Goal: Task Accomplishment & Management: Complete application form

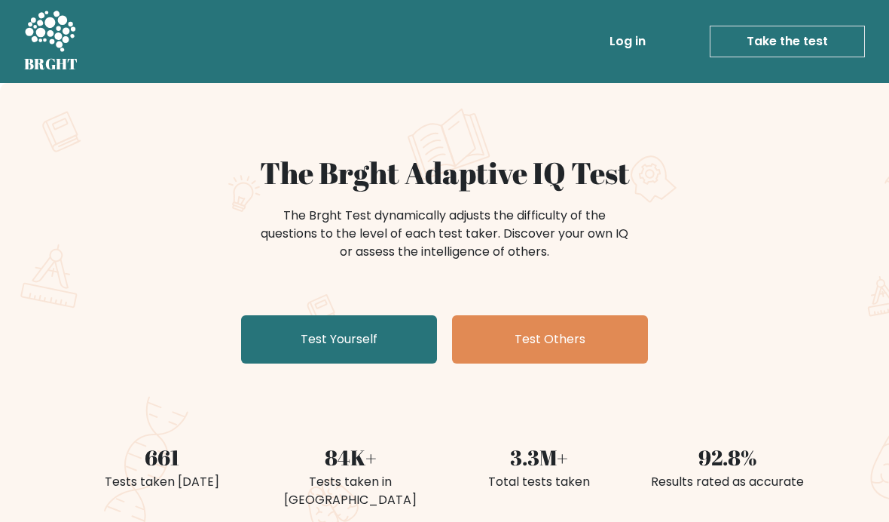
click at [303, 344] on link "Test Yourself" at bounding box center [339, 339] width 196 height 48
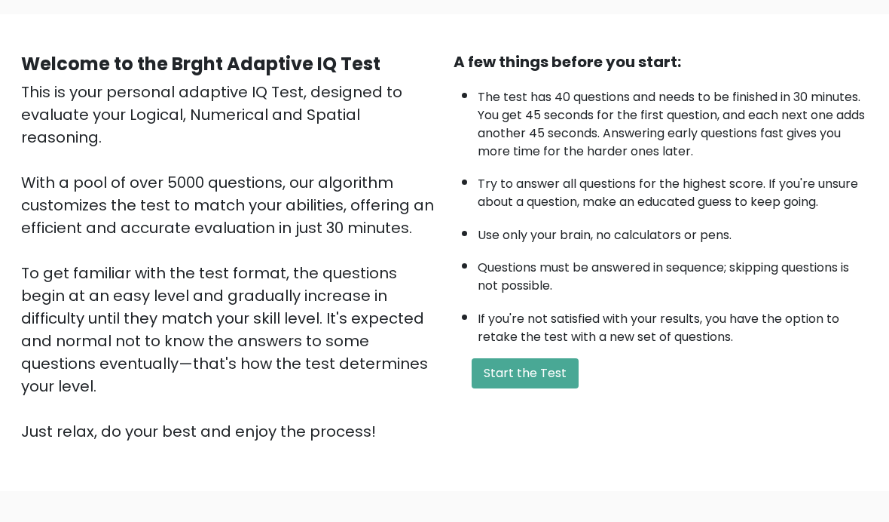
scroll to position [146, 0]
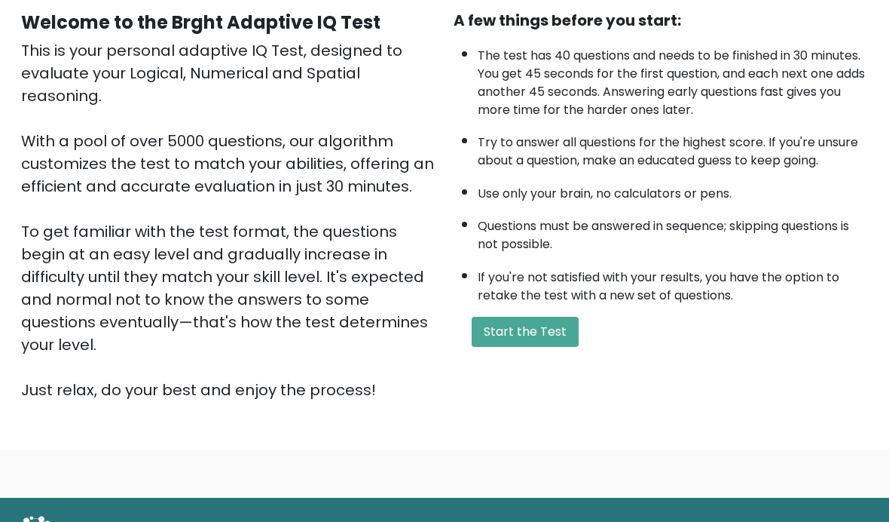
click at [557, 347] on button "Start the Test" at bounding box center [525, 332] width 107 height 30
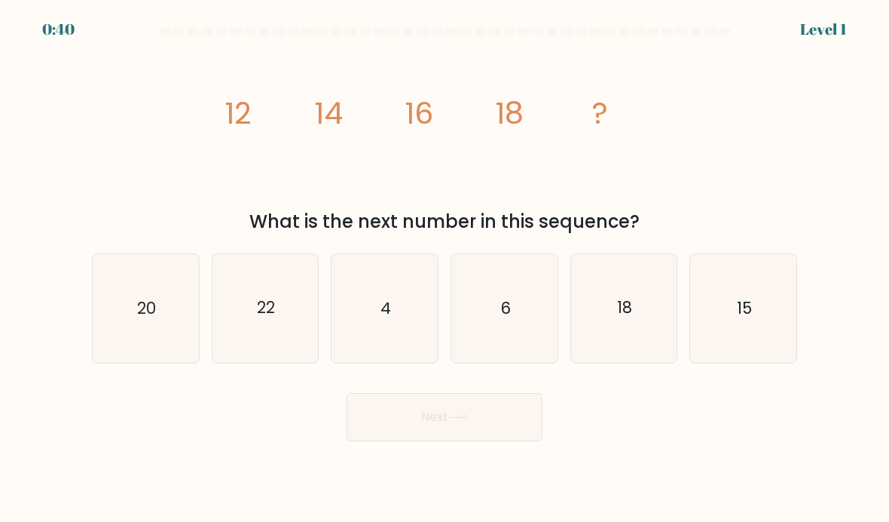
click at [158, 323] on icon "20" at bounding box center [146, 308] width 106 height 106
click at [445, 268] on input "a. 20" at bounding box center [445, 265] width 1 height 8
radio input "true"
click at [493, 441] on button "Next" at bounding box center [445, 417] width 196 height 48
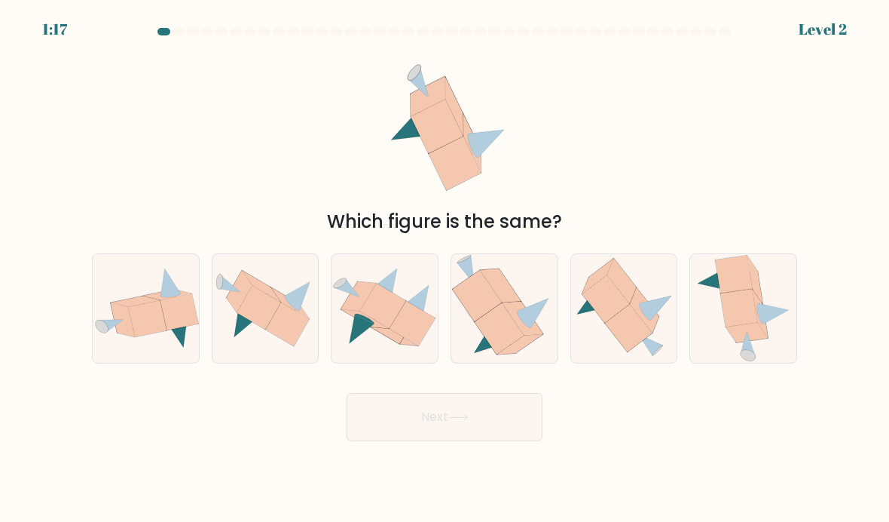
click at [265, 329] on icon at bounding box center [259, 308] width 44 height 44
click at [445, 268] on input "b." at bounding box center [445, 265] width 1 height 8
radio input "true"
click at [415, 435] on button "Next" at bounding box center [445, 417] width 196 height 48
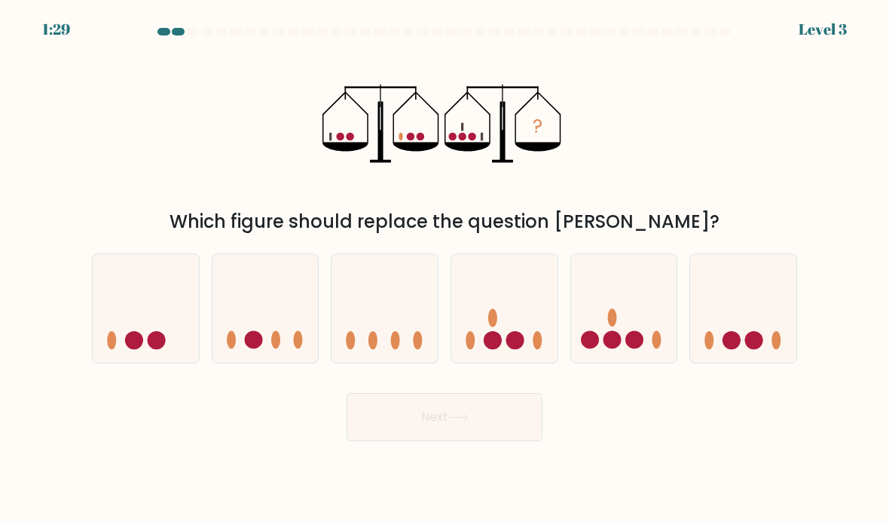
click at [674, 311] on icon at bounding box center [624, 308] width 106 height 88
click at [445, 268] on input "e." at bounding box center [445, 265] width 1 height 8
radio input "true"
click at [491, 431] on button "Next" at bounding box center [445, 417] width 196 height 48
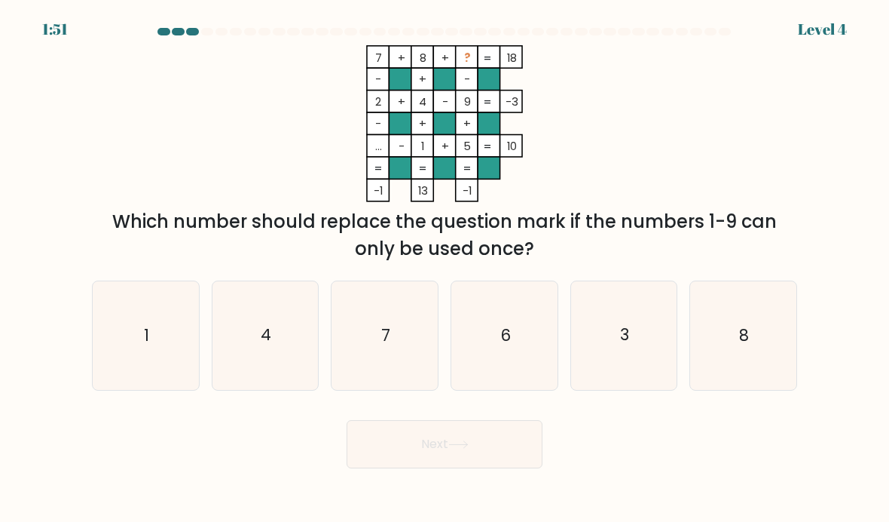
click at [668, 341] on icon "3" at bounding box center [624, 335] width 106 height 106
click at [445, 268] on input "e. 3" at bounding box center [445, 265] width 1 height 8
radio input "true"
click at [491, 460] on button "Next" at bounding box center [445, 444] width 196 height 48
